Goal: Task Accomplishment & Management: Use online tool/utility

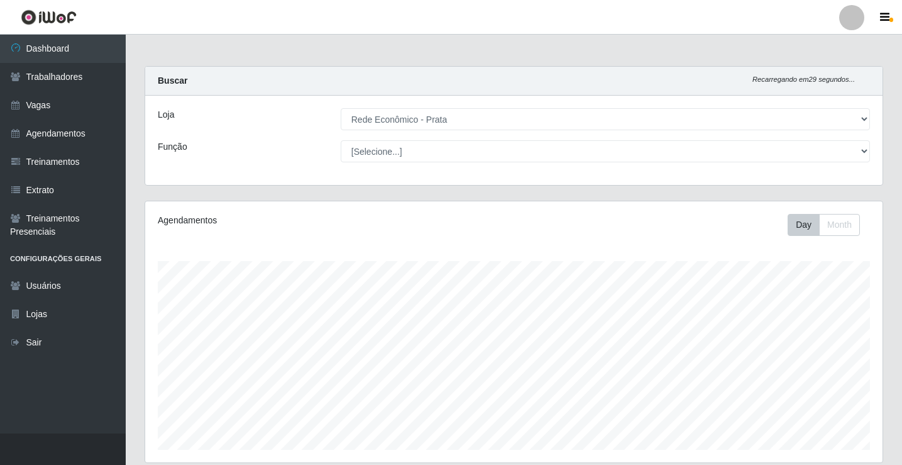
select select "192"
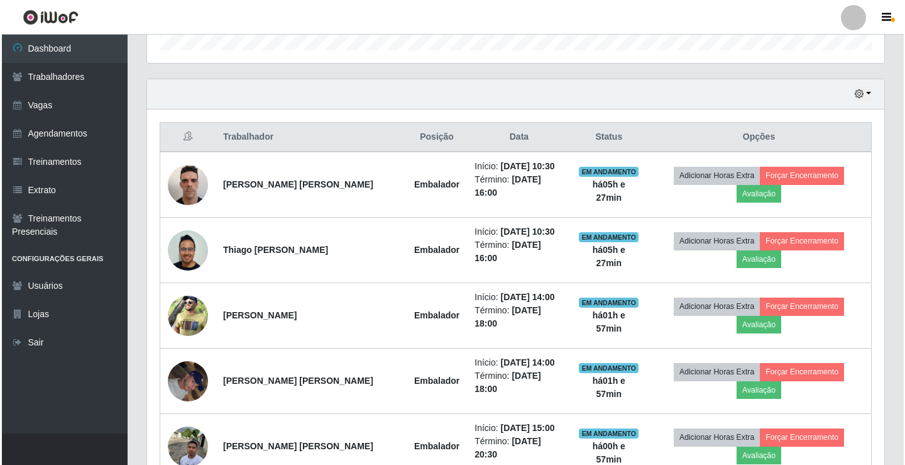
scroll to position [398, 0]
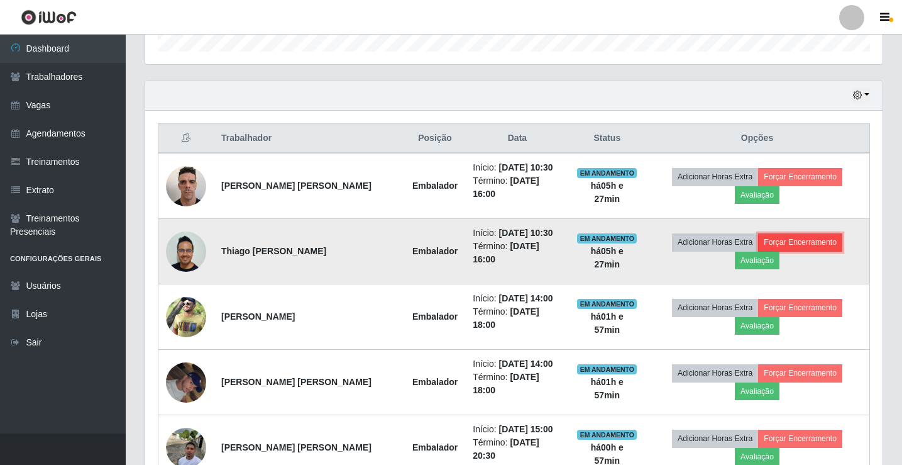
click at [831, 239] on button "Forçar Encerramento" at bounding box center [800, 242] width 84 height 18
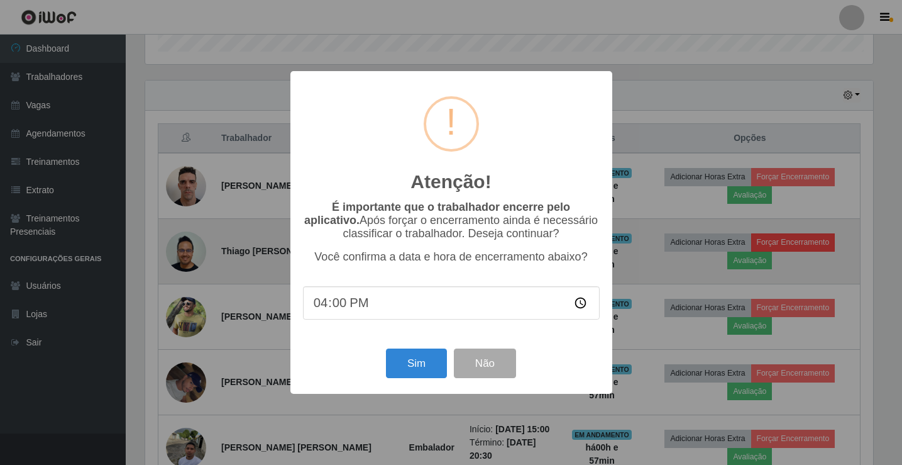
scroll to position [261, 731]
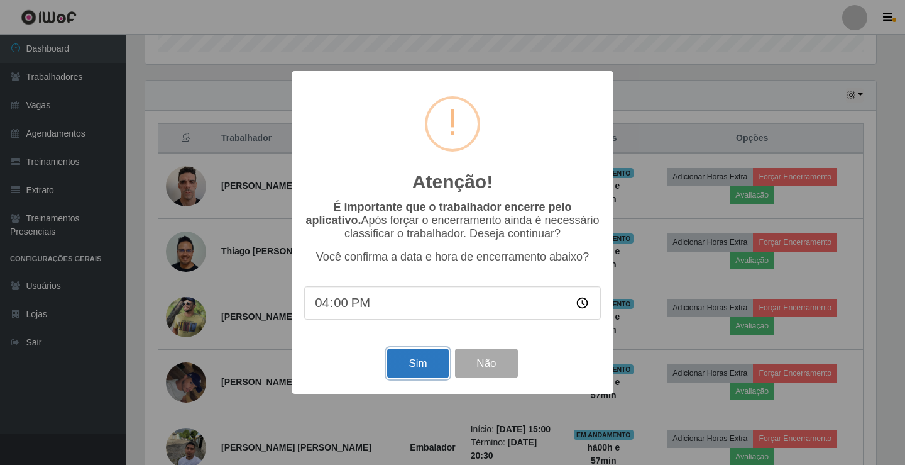
click at [424, 362] on button "Sim" at bounding box center [417, 363] width 61 height 30
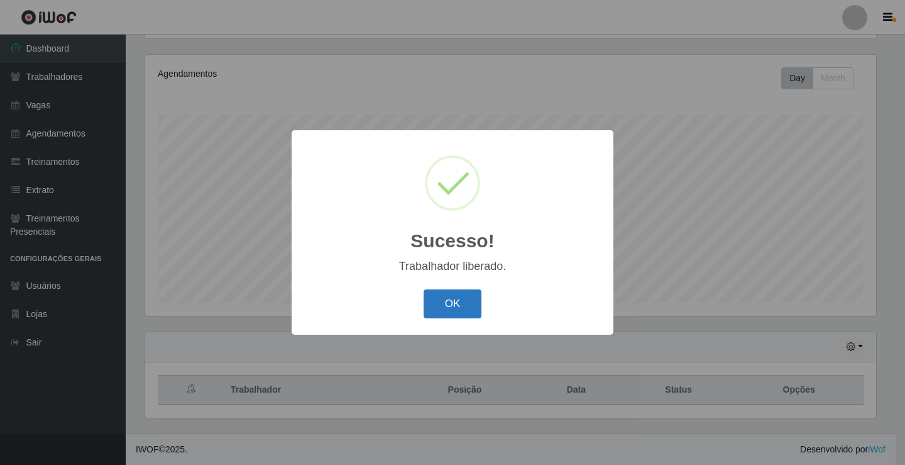
click at [461, 309] on button "OK" at bounding box center [453, 304] width 58 height 30
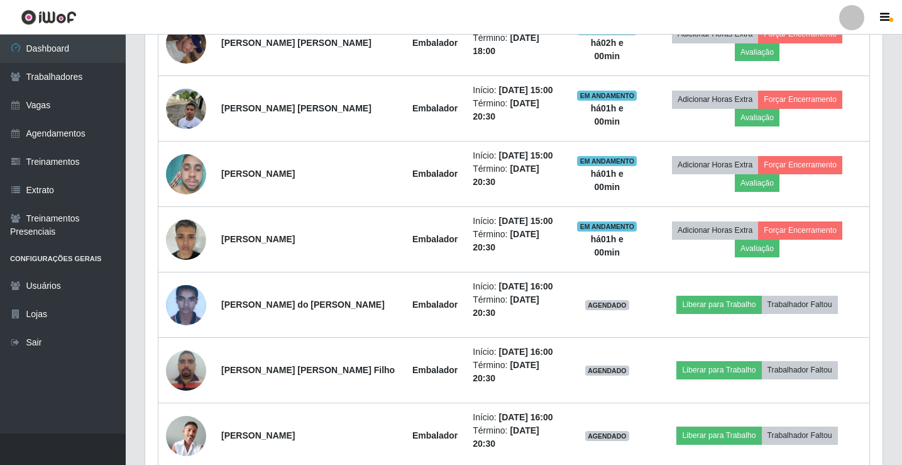
scroll to position [649, 0]
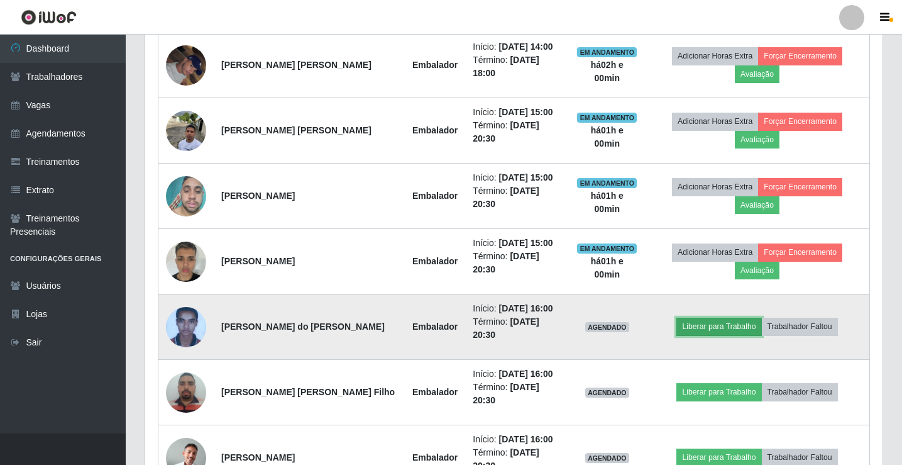
click at [708, 322] on button "Liberar para Trabalho" at bounding box center [718, 326] width 85 height 18
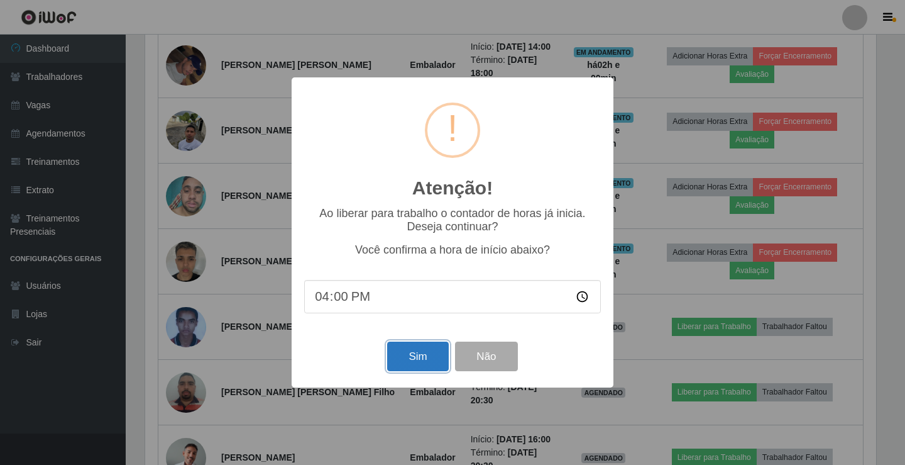
click at [412, 353] on button "Sim" at bounding box center [417, 356] width 61 height 30
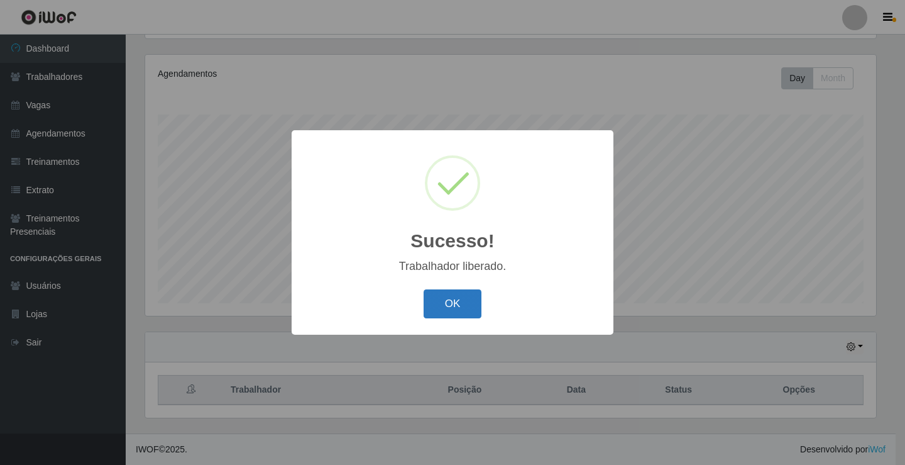
click at [457, 307] on button "OK" at bounding box center [453, 304] width 58 height 30
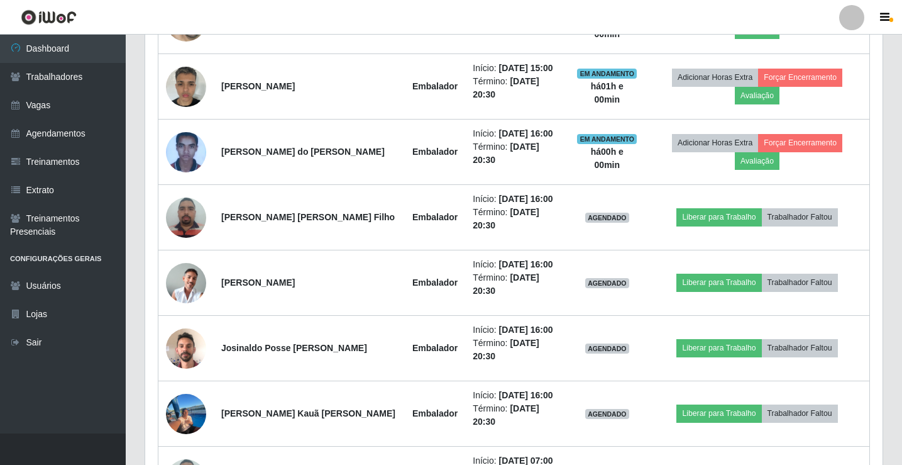
scroll to position [838, 0]
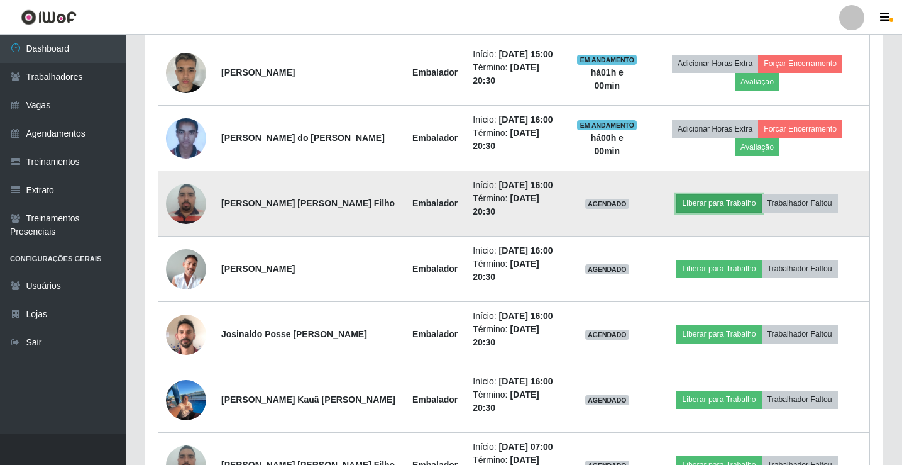
click at [721, 203] on button "Liberar para Trabalho" at bounding box center [718, 203] width 85 height 18
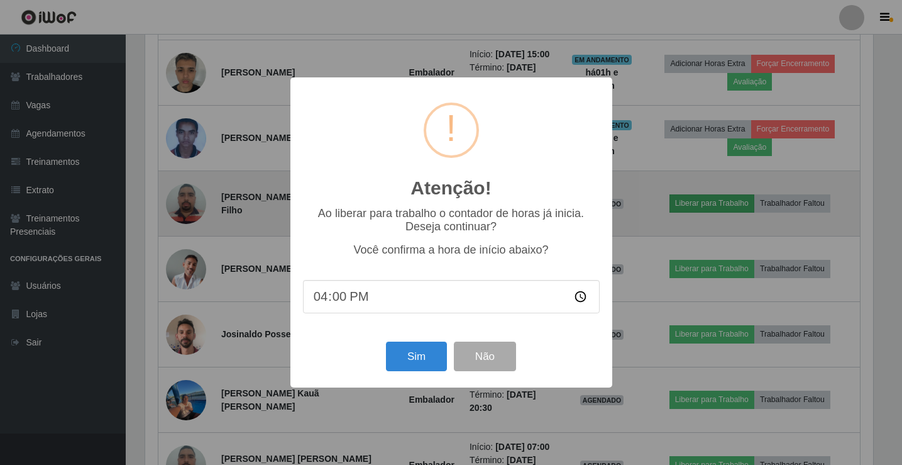
scroll to position [261, 731]
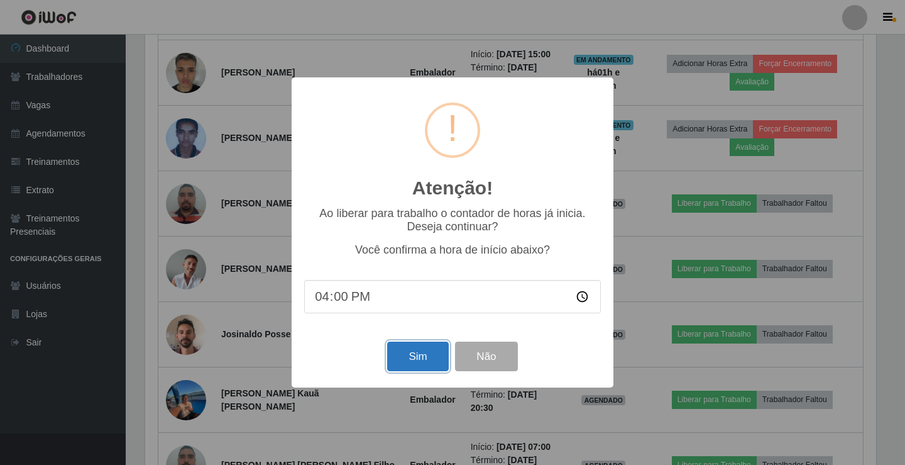
click at [433, 352] on button "Sim" at bounding box center [417, 356] width 61 height 30
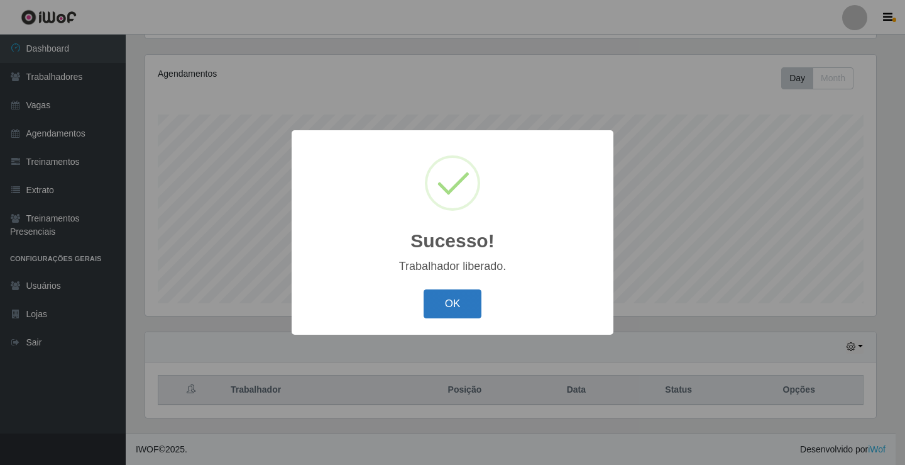
click at [466, 312] on button "OK" at bounding box center [453, 304] width 58 height 30
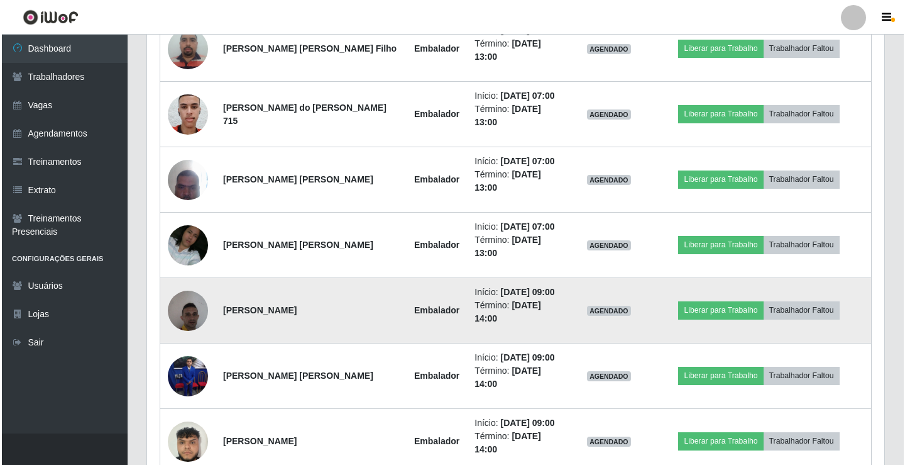
scroll to position [1089, 0]
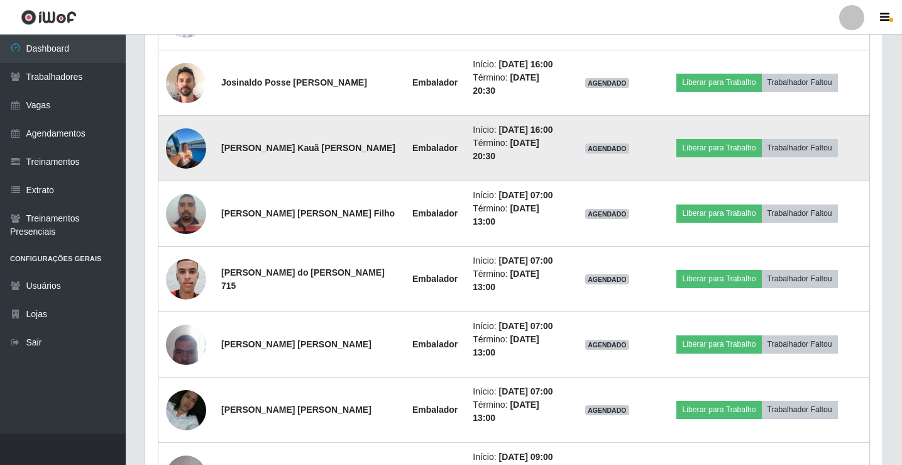
click at [180, 145] on img at bounding box center [186, 148] width 40 height 57
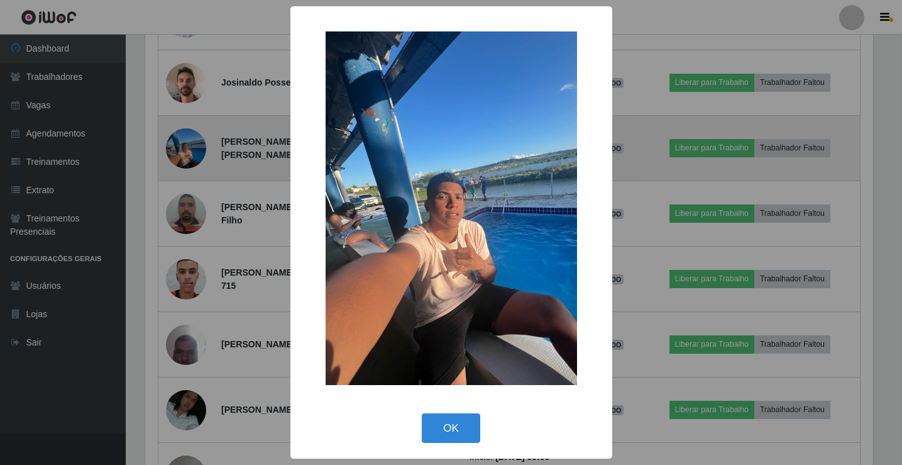
scroll to position [261, 731]
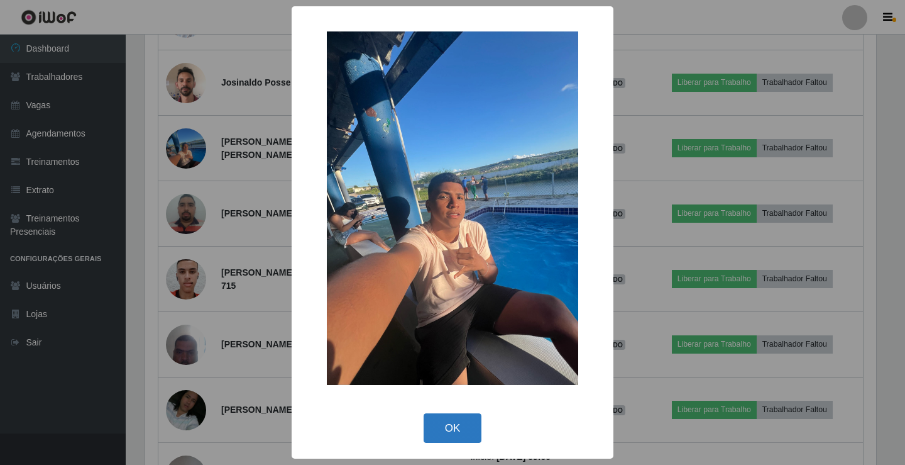
click at [477, 426] on button "OK" at bounding box center [453, 428] width 58 height 30
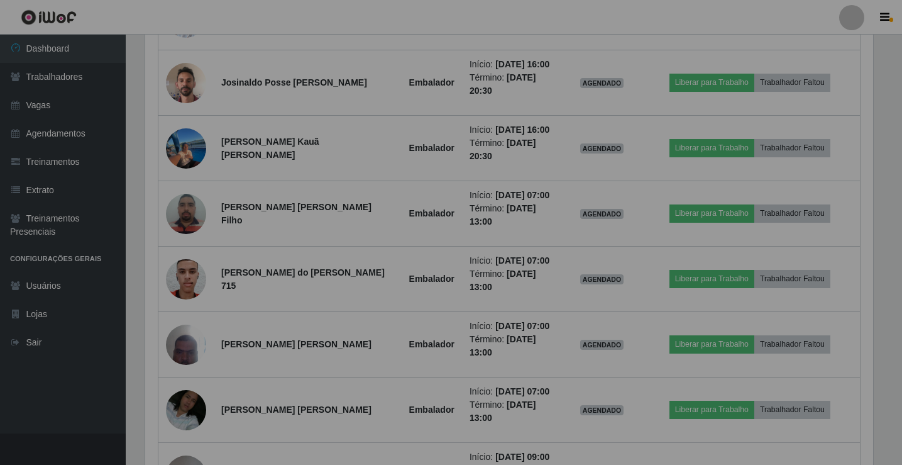
scroll to position [0, 0]
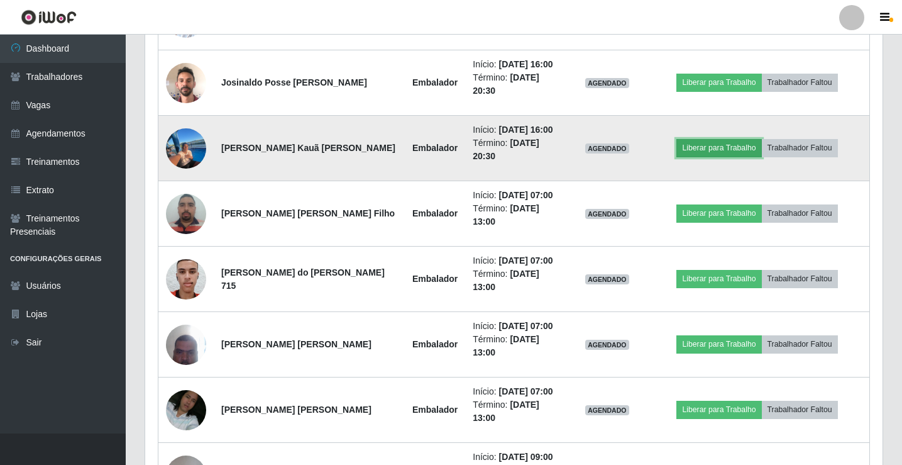
click at [731, 145] on button "Liberar para Trabalho" at bounding box center [718, 148] width 85 height 18
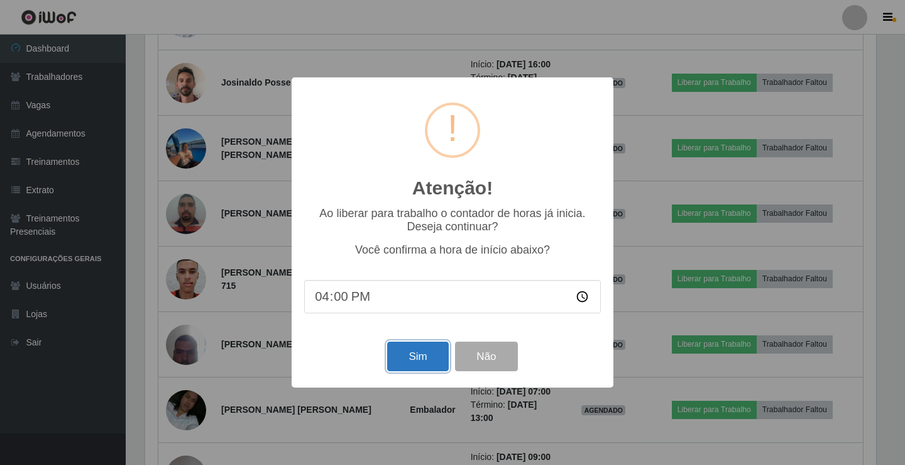
click at [427, 367] on button "Sim" at bounding box center [417, 356] width 61 height 30
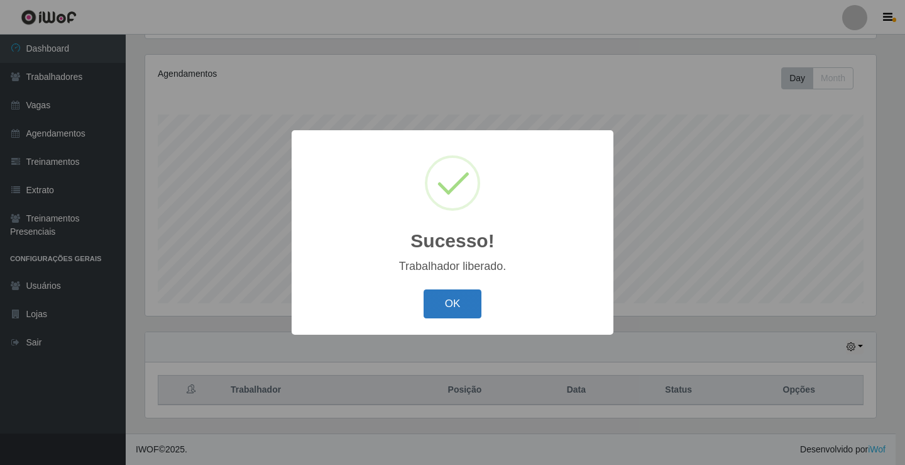
click at [461, 308] on button "OK" at bounding box center [453, 304] width 58 height 30
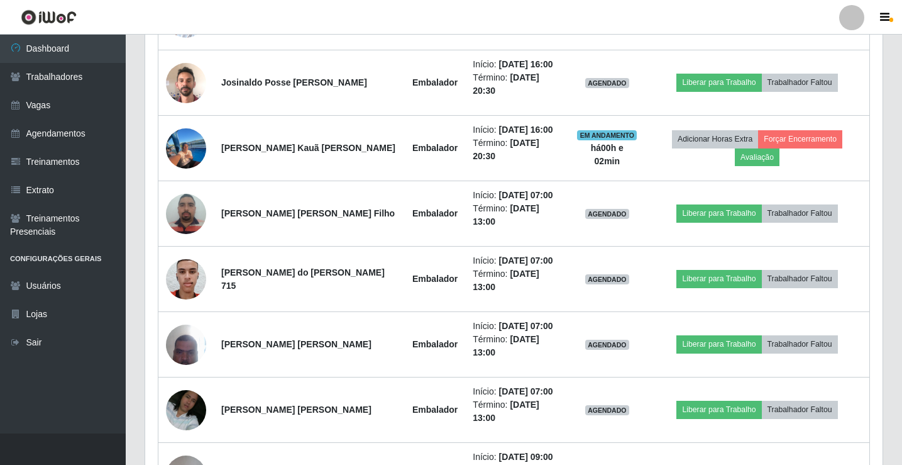
scroll to position [964, 0]
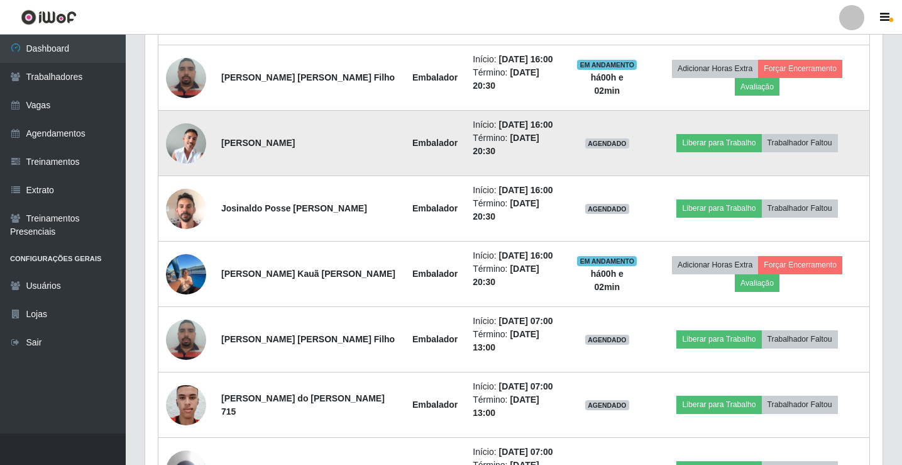
click at [193, 148] on img at bounding box center [186, 143] width 40 height 40
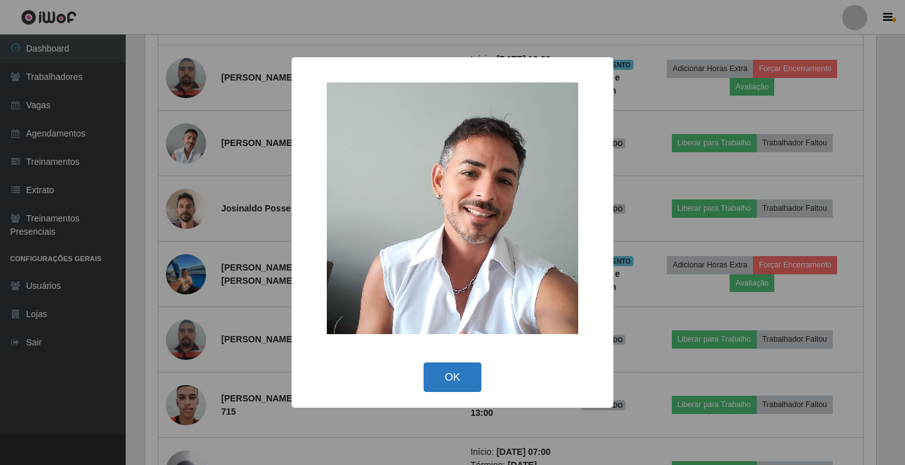
click at [464, 383] on button "OK" at bounding box center [453, 377] width 58 height 30
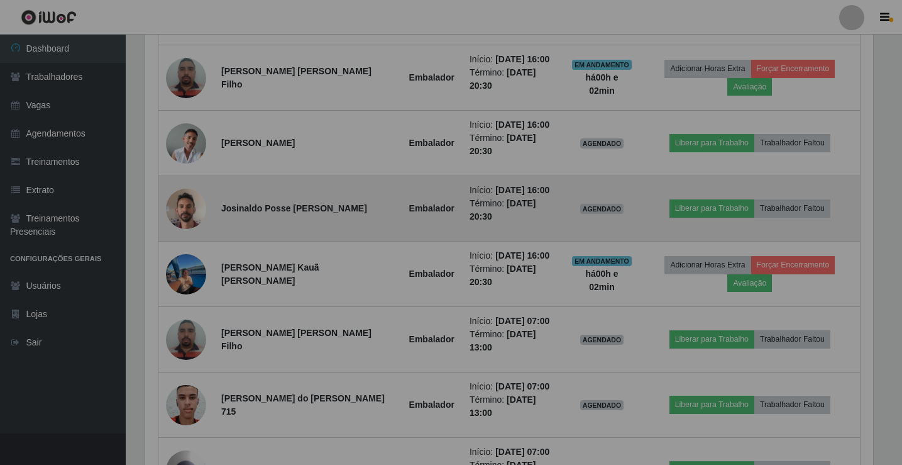
scroll to position [261, 737]
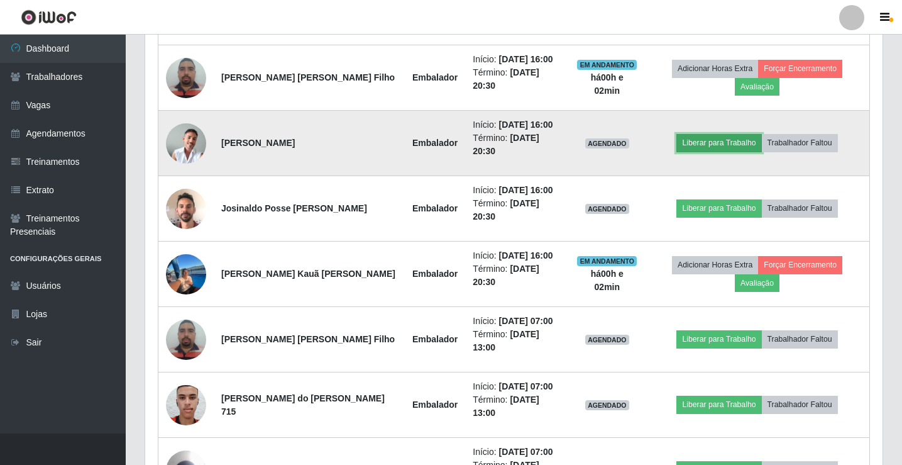
click at [745, 143] on button "Liberar para Trabalho" at bounding box center [718, 143] width 85 height 18
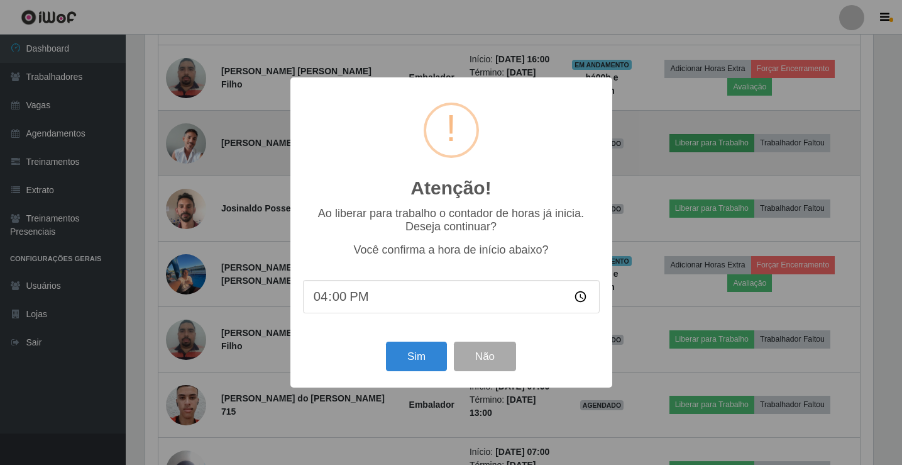
scroll to position [261, 731]
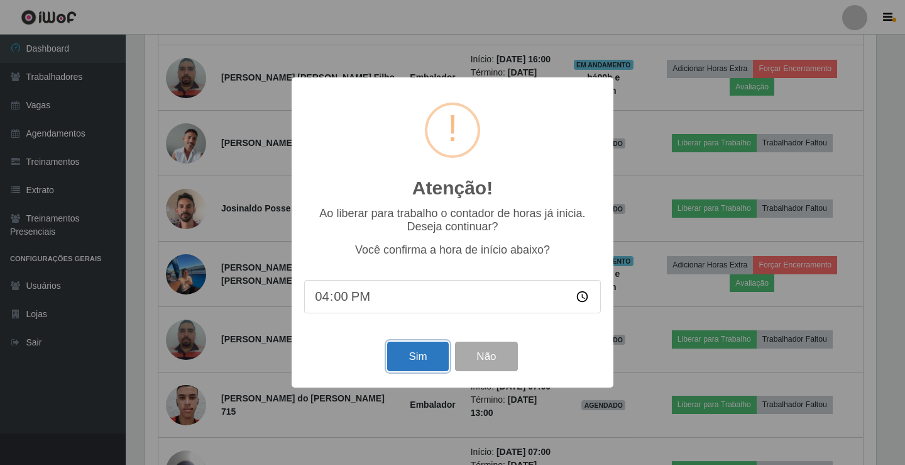
click at [429, 356] on button "Sim" at bounding box center [417, 356] width 61 height 30
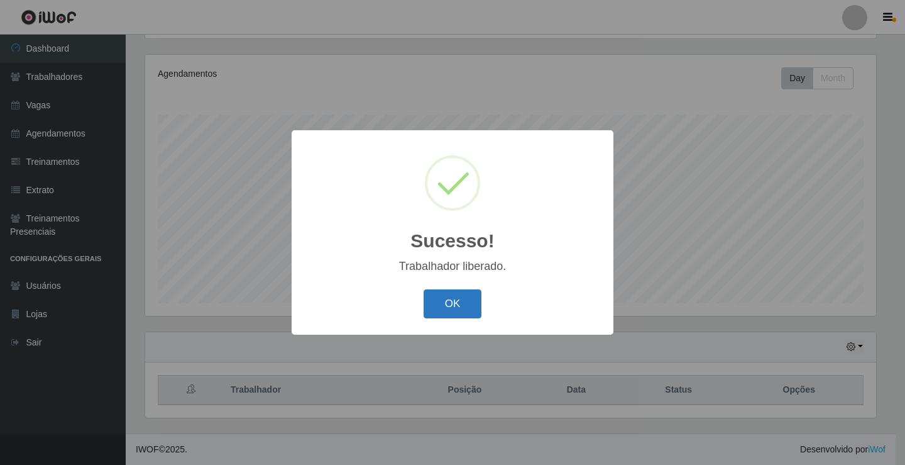
click at [450, 299] on button "OK" at bounding box center [453, 304] width 58 height 30
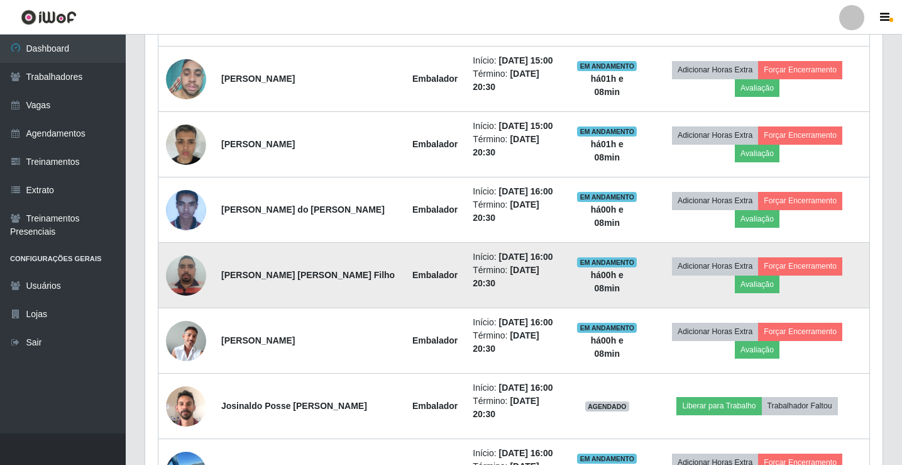
scroll to position [838, 0]
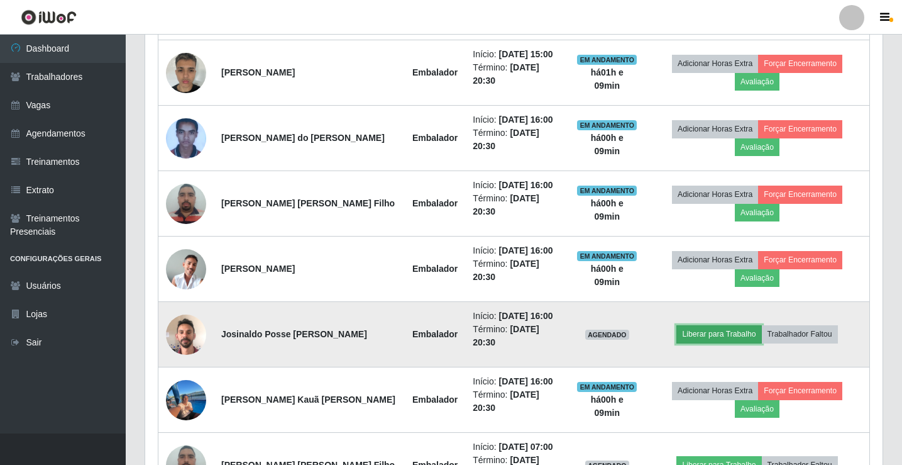
click at [734, 334] on button "Liberar para Trabalho" at bounding box center [718, 334] width 85 height 18
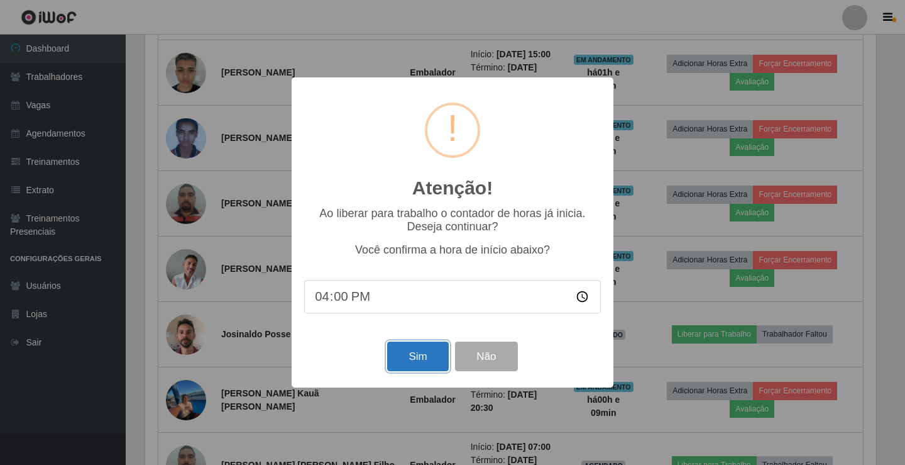
click at [429, 367] on button "Sim" at bounding box center [417, 356] width 61 height 30
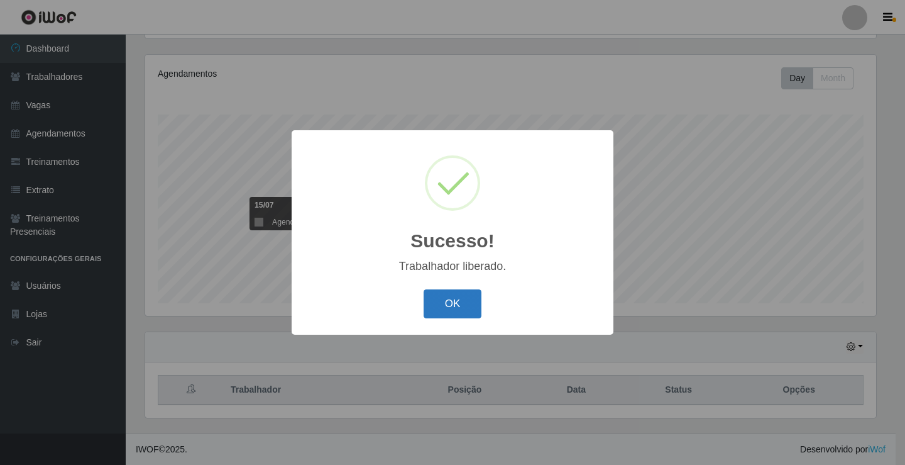
click at [455, 312] on button "OK" at bounding box center [453, 304] width 58 height 30
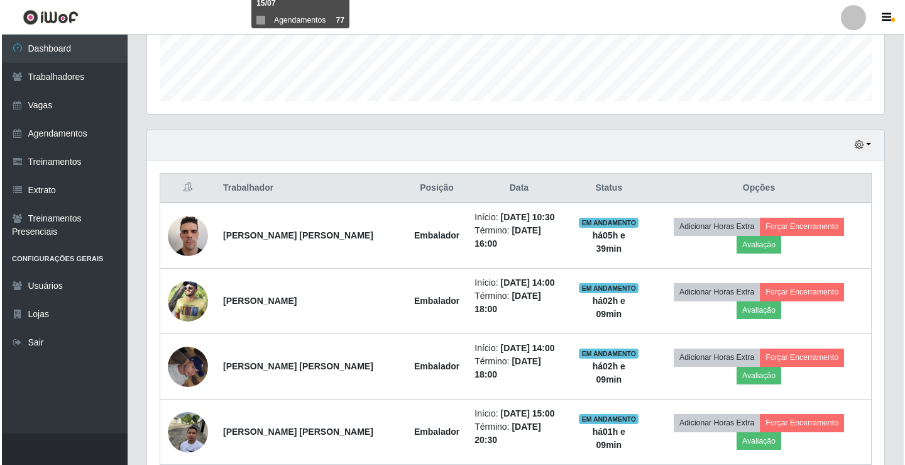
scroll to position [398, 0]
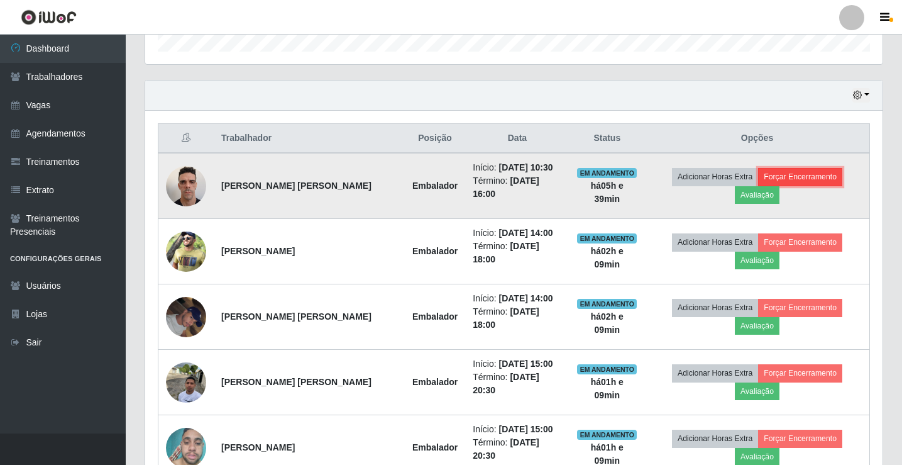
click at [839, 176] on button "Forçar Encerramento" at bounding box center [800, 177] width 84 height 18
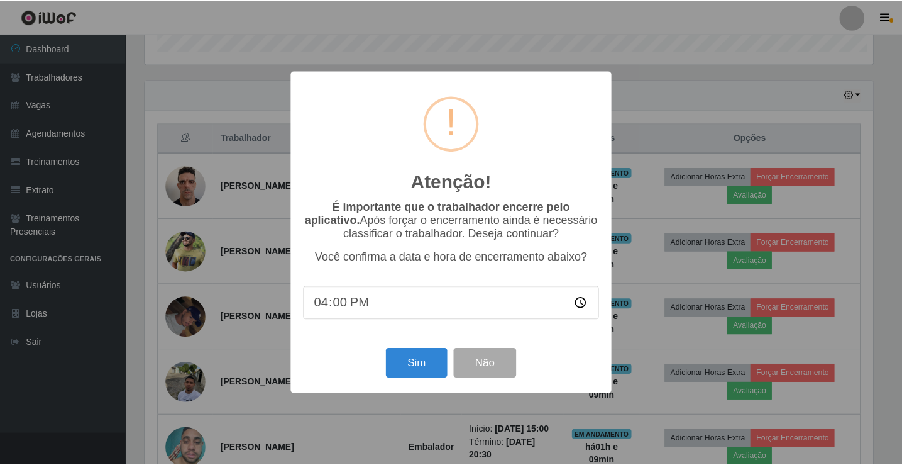
scroll to position [261, 731]
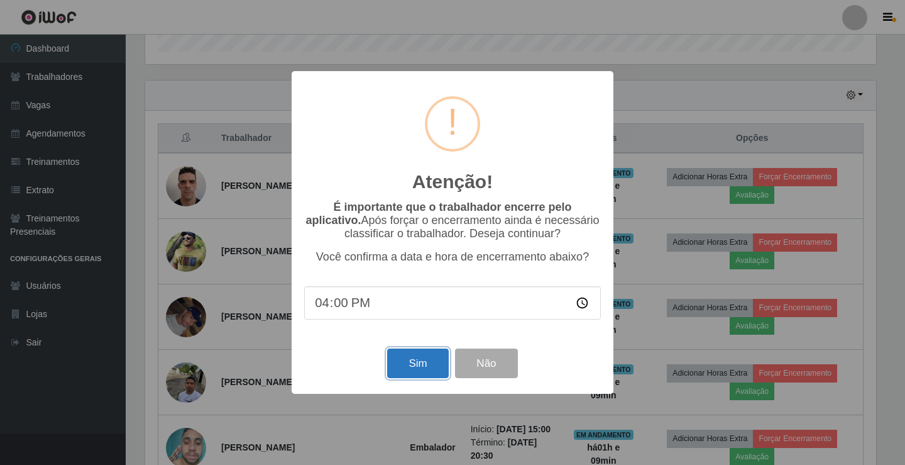
click at [407, 353] on button "Sim" at bounding box center [417, 363] width 61 height 30
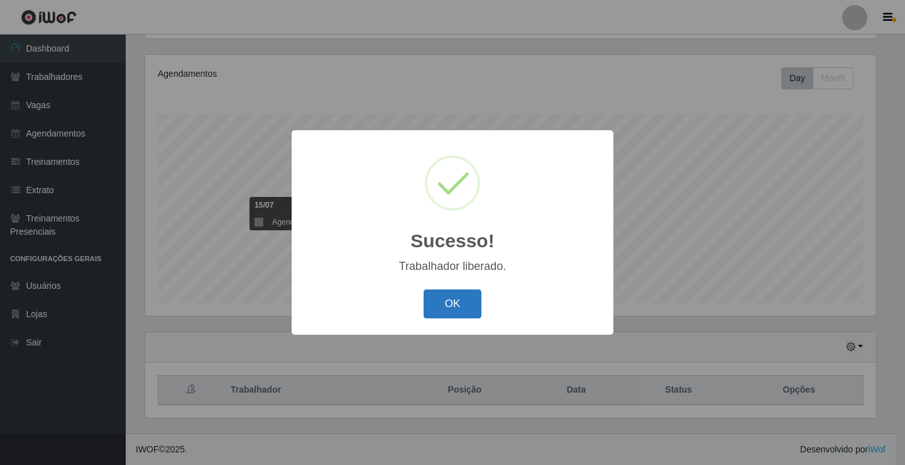
click at [458, 309] on button "OK" at bounding box center [453, 304] width 58 height 30
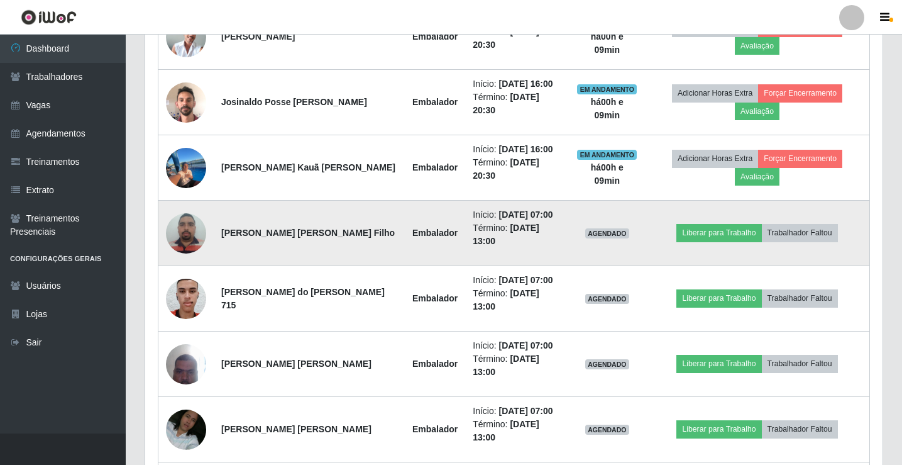
scroll to position [1026, 0]
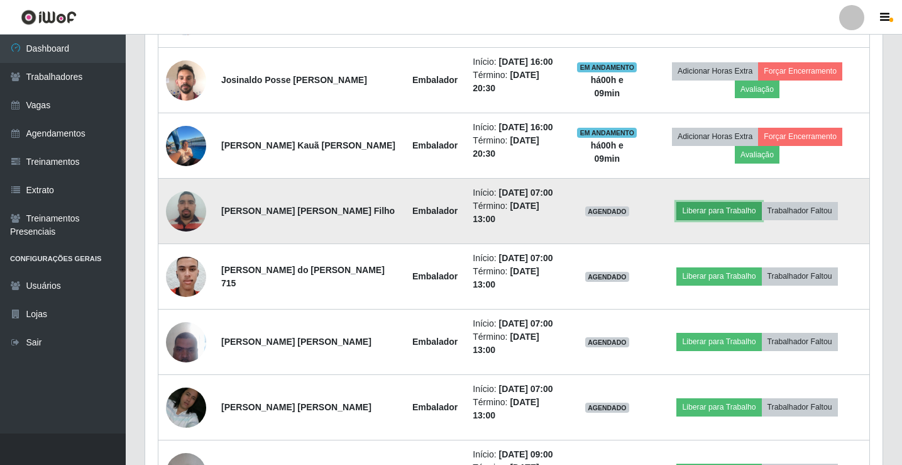
click at [708, 208] on button "Liberar para Trabalho" at bounding box center [718, 211] width 85 height 18
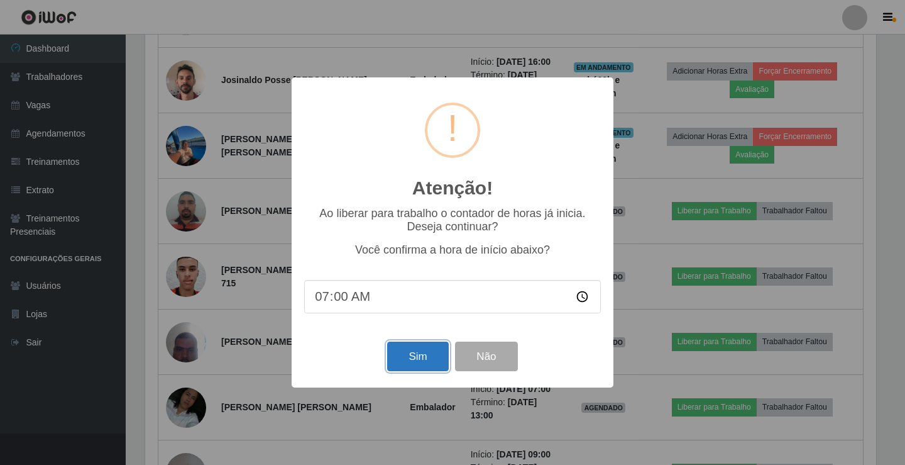
click at [424, 363] on button "Sim" at bounding box center [417, 356] width 61 height 30
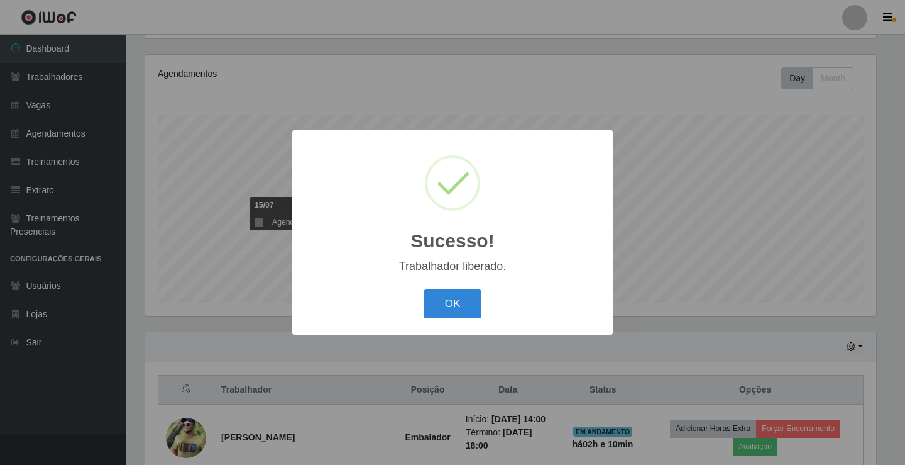
drag, startPoint x: 476, startPoint y: 308, endPoint x: 503, endPoint y: 294, distance: 30.7
click at [475, 308] on button "OK" at bounding box center [453, 304] width 58 height 30
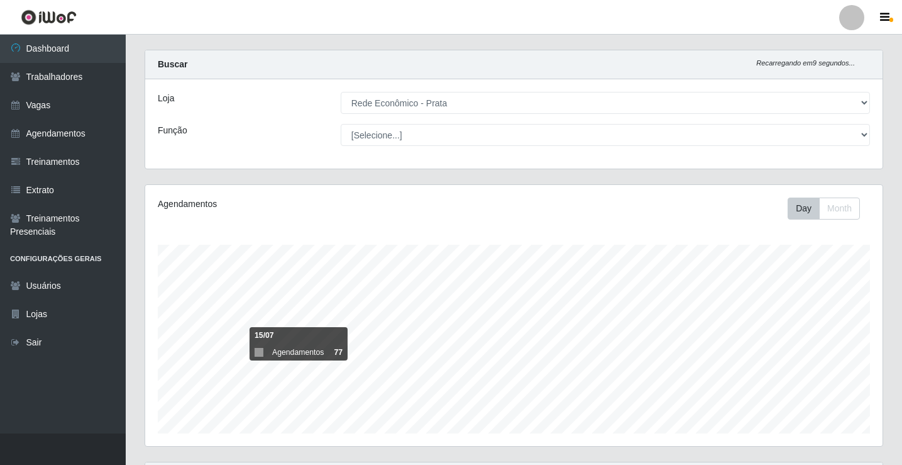
scroll to position [0, 0]
